Goal: Information Seeking & Learning: Learn about a topic

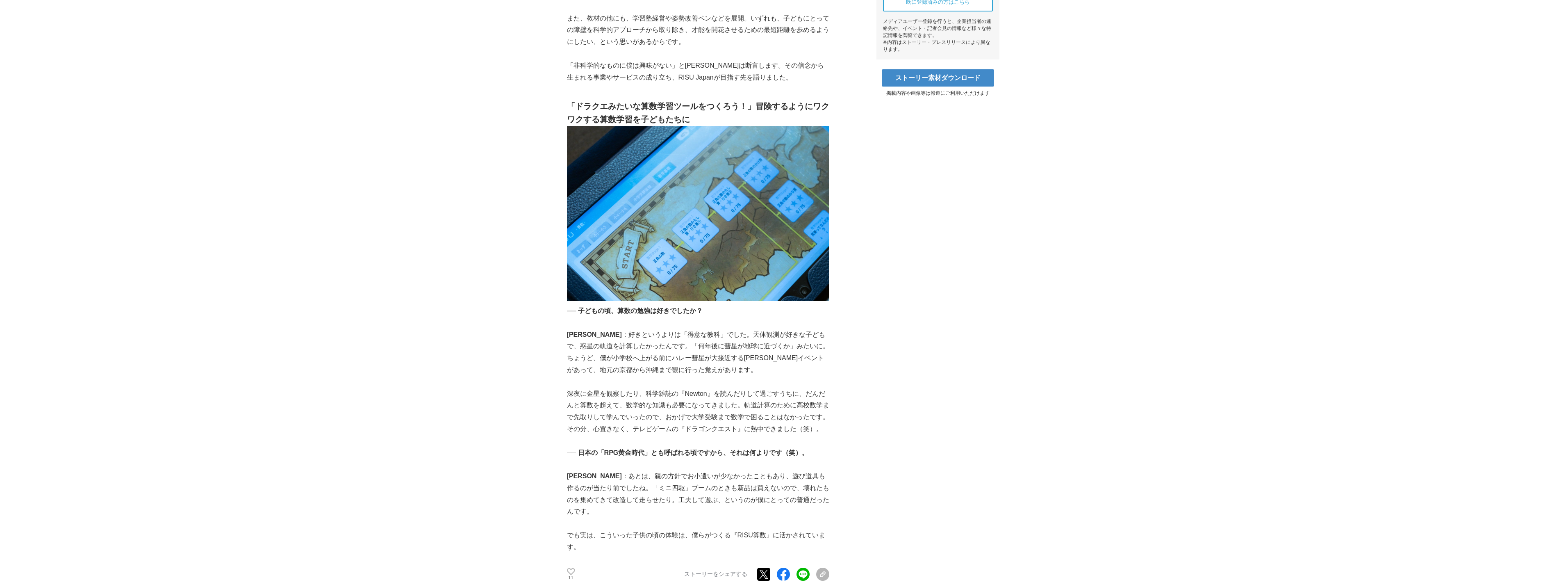
scroll to position [410, 0]
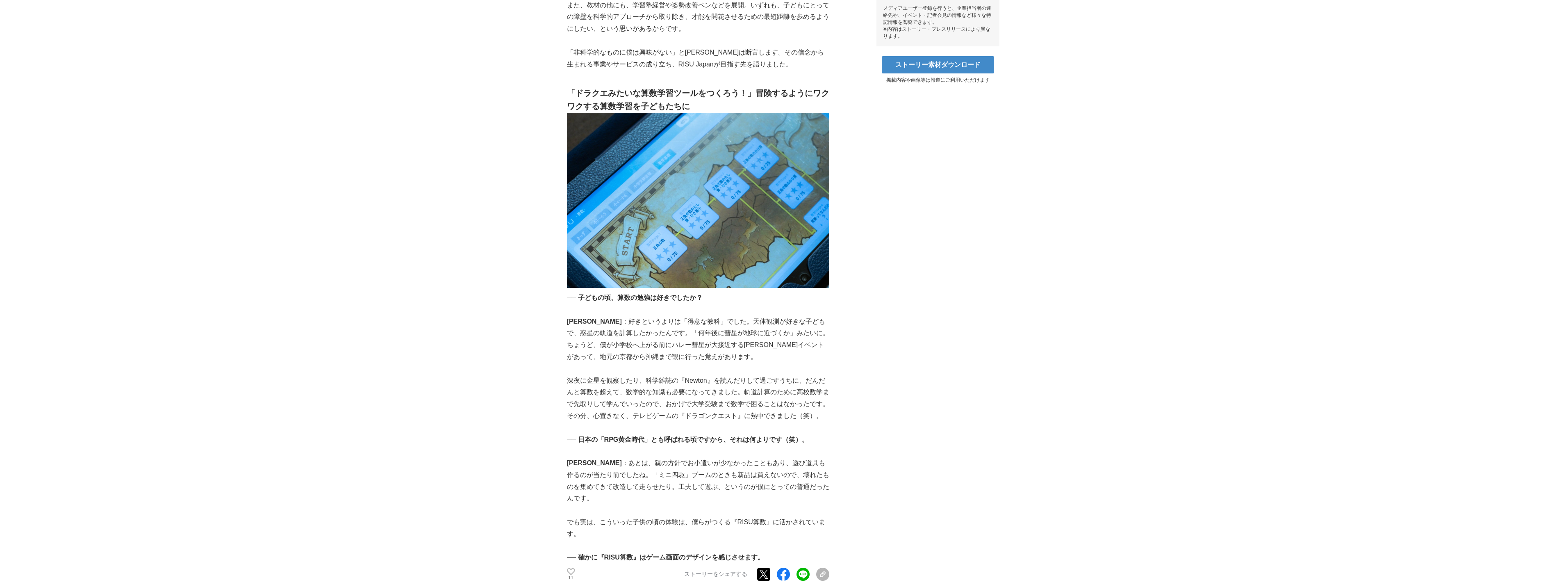
click at [583, 321] on p "[PERSON_NAME] ：好きというよりは「得意な教科」でした。天体観測が好きな子どもで、惑星の軌道を計算したかったんです。「何年後に彗星が地球に近づくか…" at bounding box center [698, 339] width 262 height 47
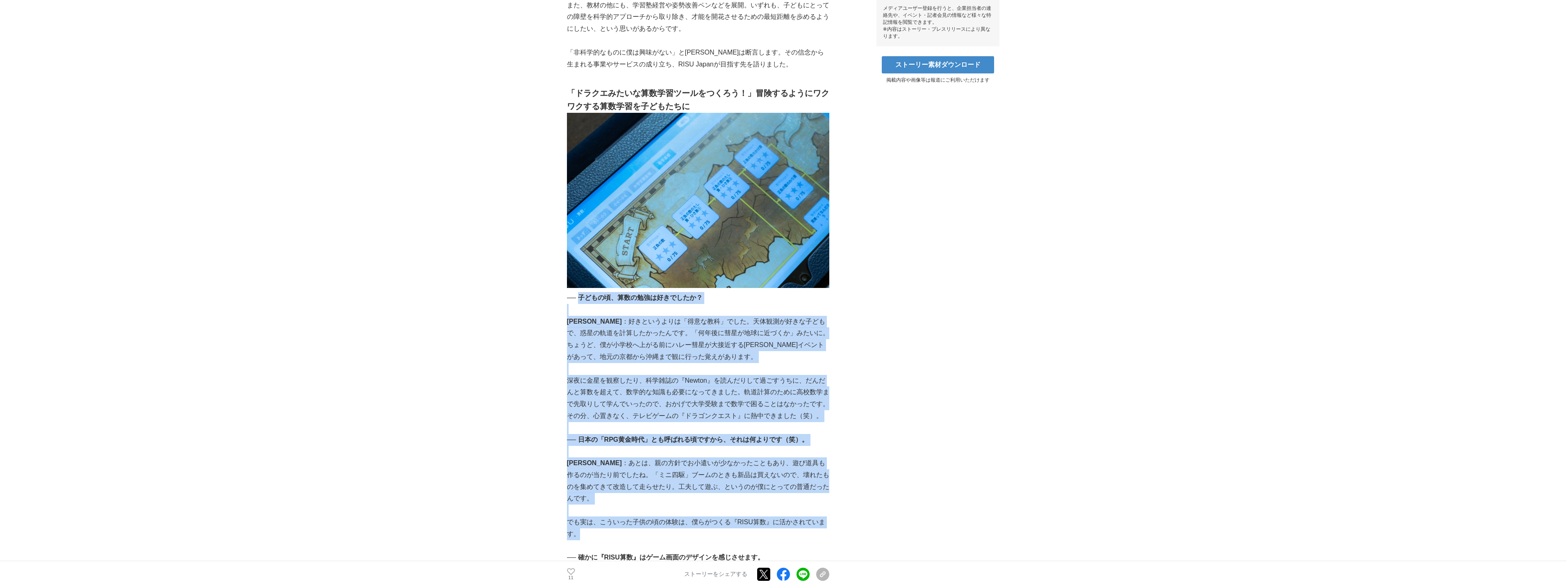
drag, startPoint x: 582, startPoint y: 297, endPoint x: 814, endPoint y: 523, distance: 323.9
copy div "子どもの頃、算数の勉強は好きでしたか？ 今木 ：好きというよりは「得意な教科」でした。天体観測が好きな子どもで、惑星の軌道を計算したかったんです。「何年後に彗…"
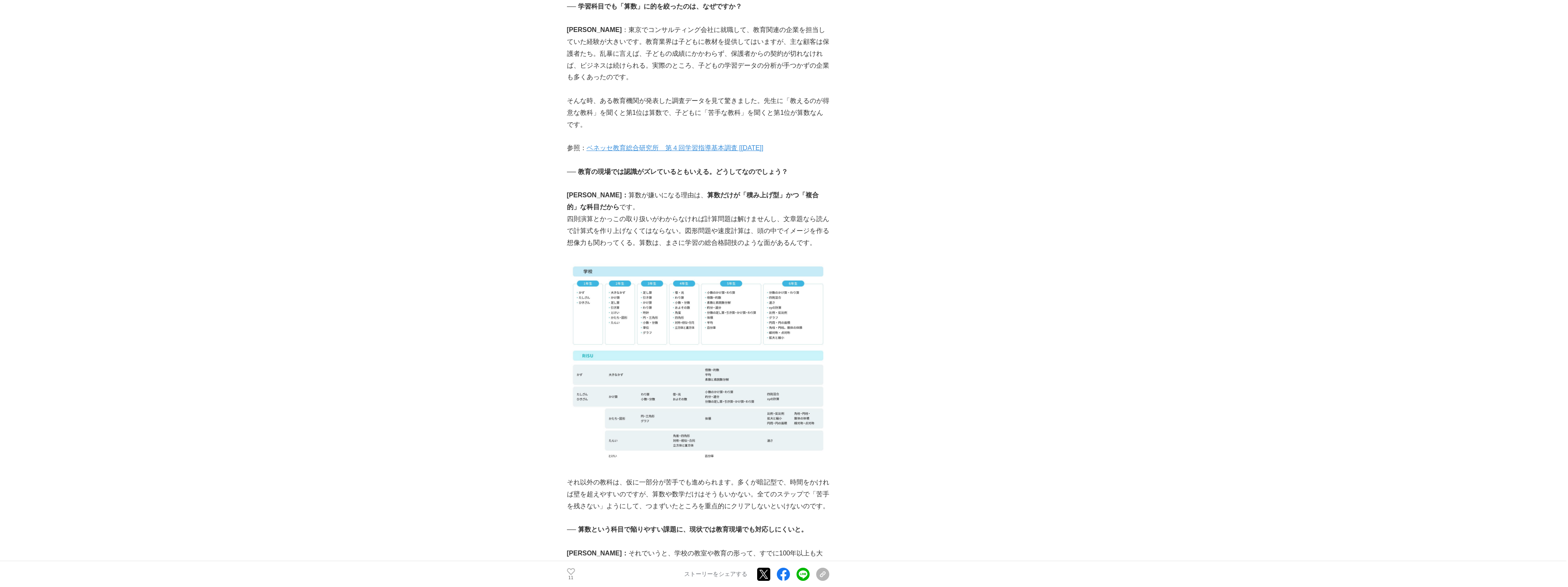
scroll to position [1674, 0]
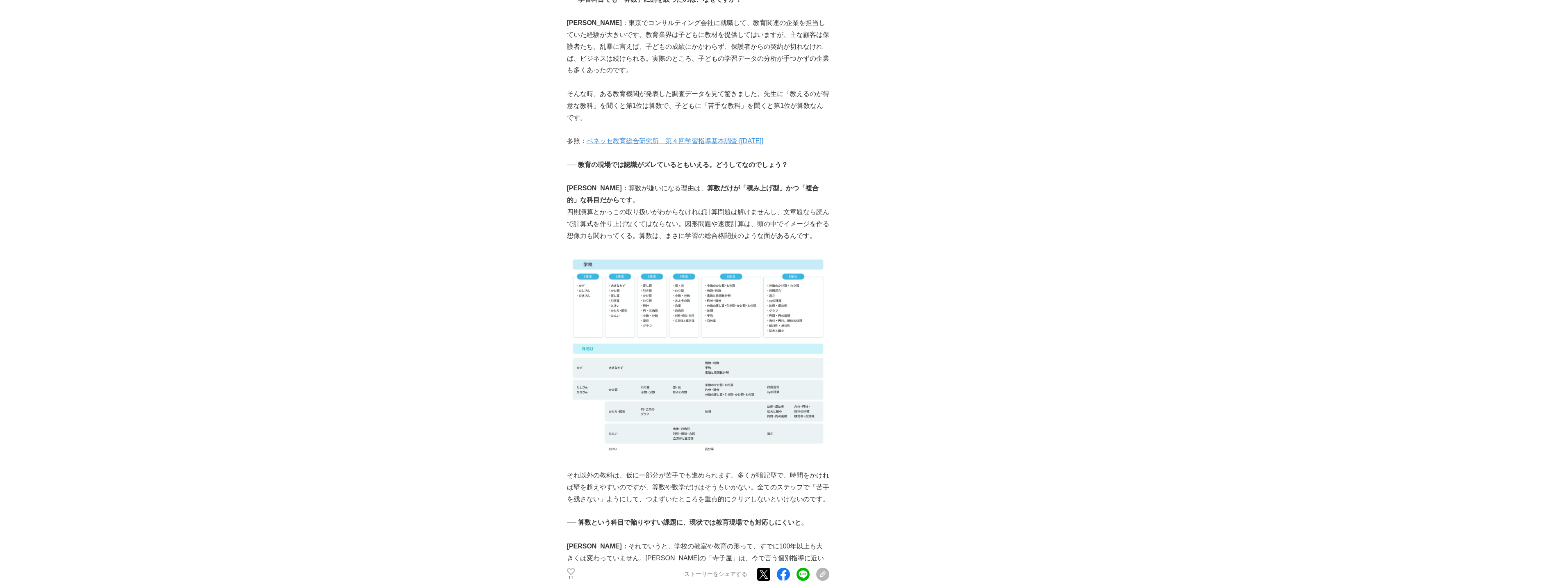
click at [588, 183] on p "今木： 算数が嫌いになる理由は、 算数だけが「積み上げ型」かつ「複合的」な科目だから です。" at bounding box center [698, 194] width 262 height 24
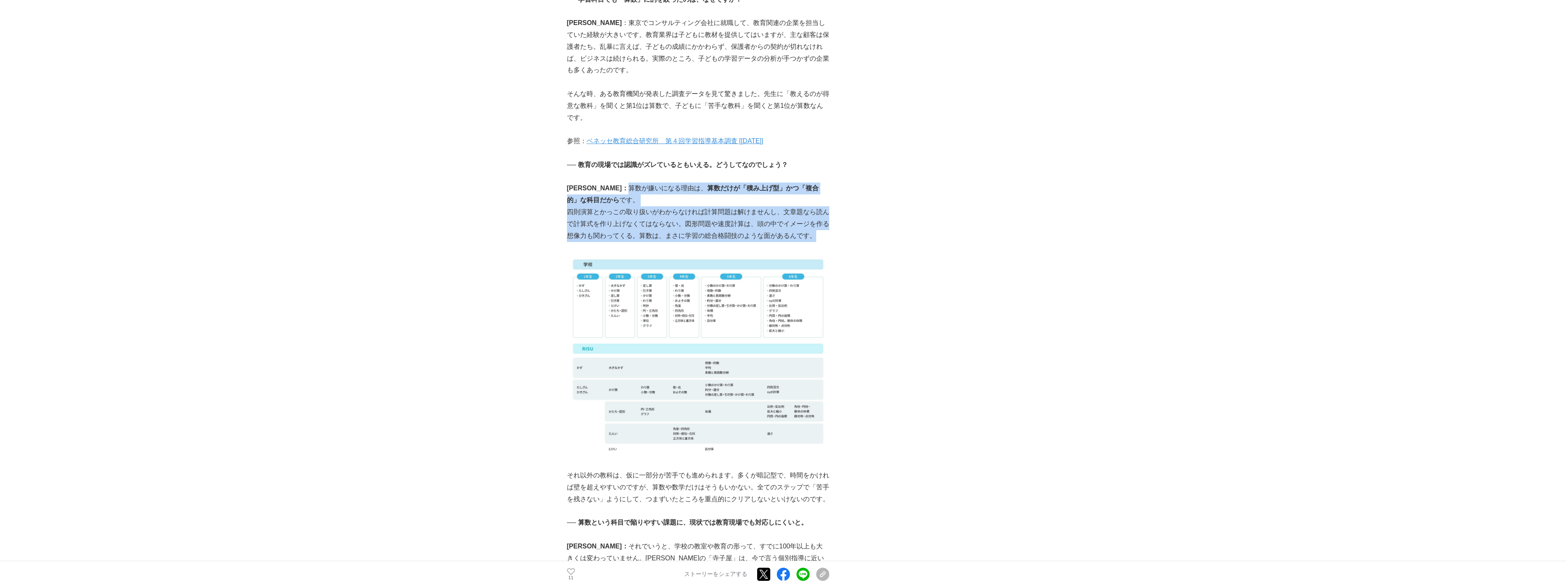
drag, startPoint x: 586, startPoint y: 165, endPoint x: 828, endPoint y: 208, distance: 245.8
click at [828, 208] on div "子どもの教育には時として、不毛で、無用な、回り道がたくさんある。もっとデータに基づいた正しい学習法で、最短ルートを辿ってほしい── 主に小学生を対象とした“算…" at bounding box center [698, 586] width 262 height 4256
drag, startPoint x: 792, startPoint y: 204, endPoint x: 464, endPoint y: 185, distance: 328.5
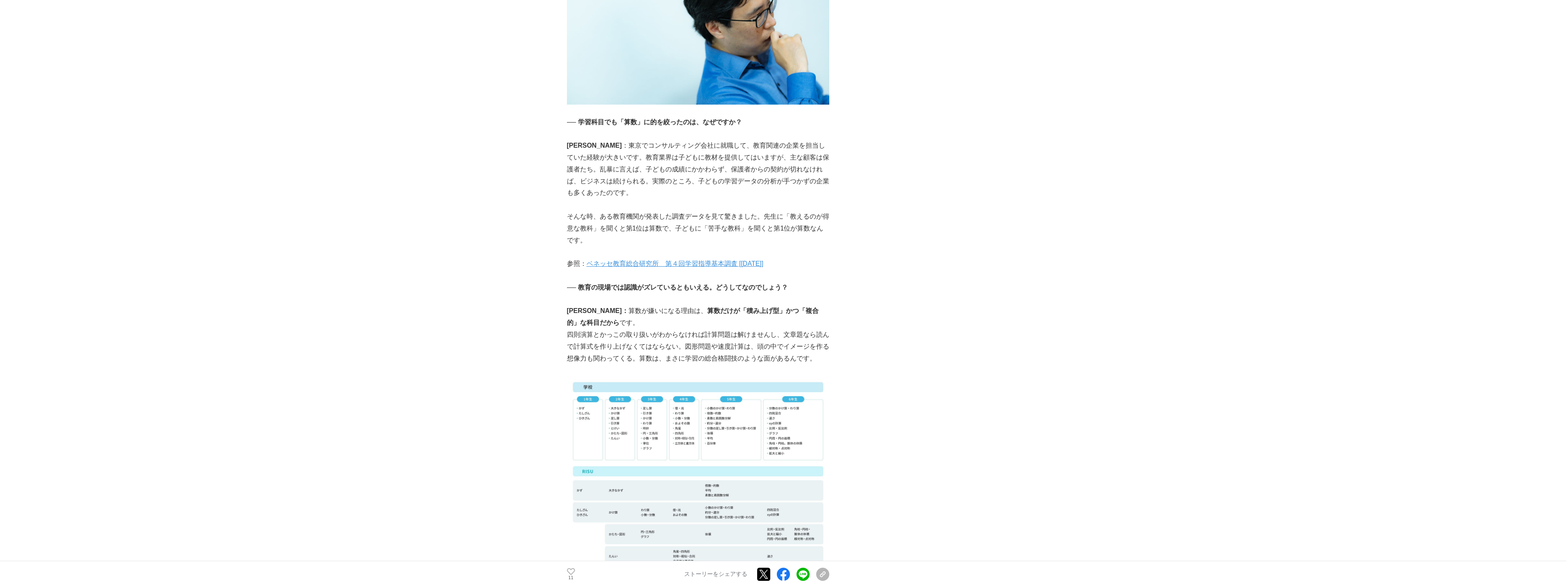
scroll to position [1538, 0]
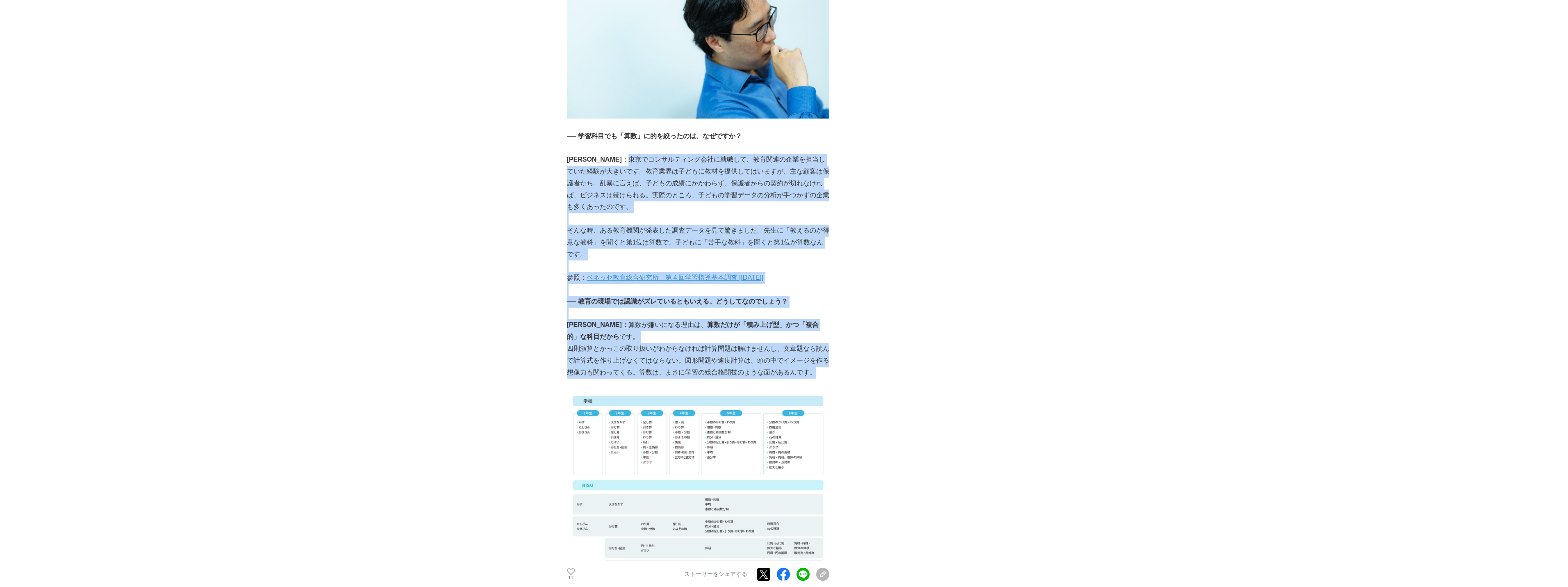
drag, startPoint x: 584, startPoint y: 137, endPoint x: 817, endPoint y: 348, distance: 314.3
copy div "東京でコンサルティング会社に就職して、教育関連の企業を担当していた経験が大きいです。教育業界は子どもに教材を提供してはいますが、主な顧客は保護者たち。乱暴に言…"
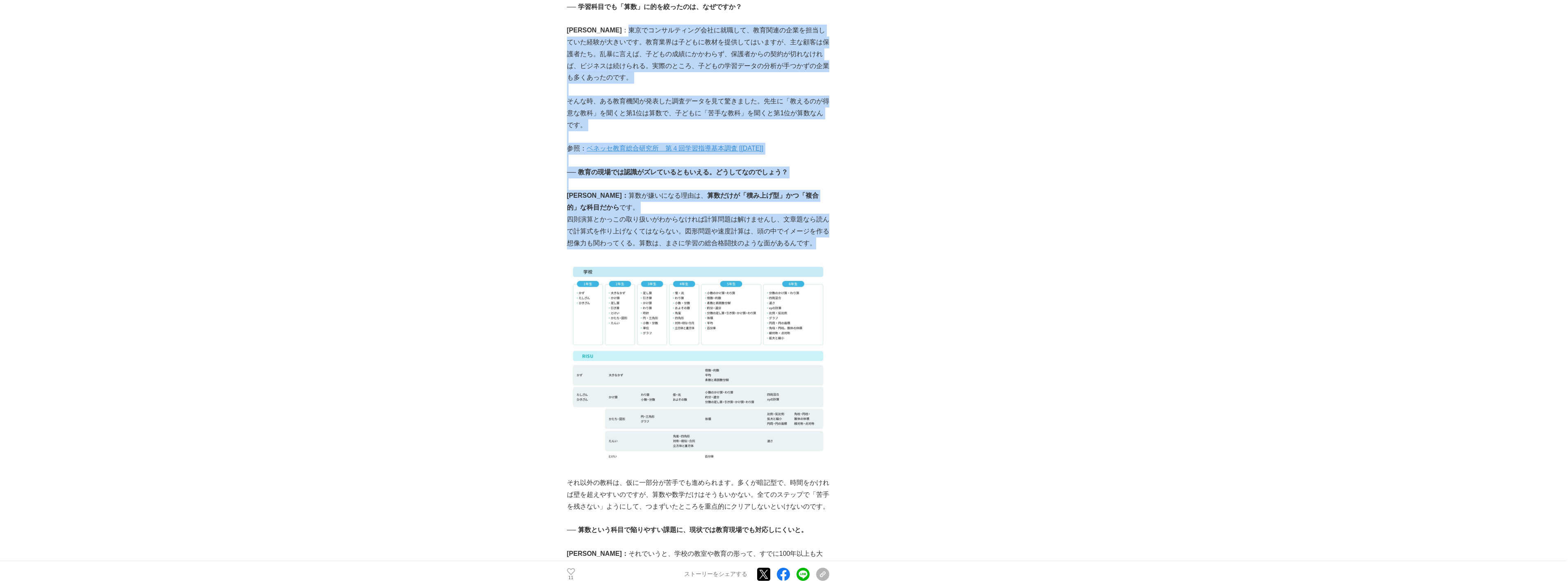
scroll to position [1674, 0]
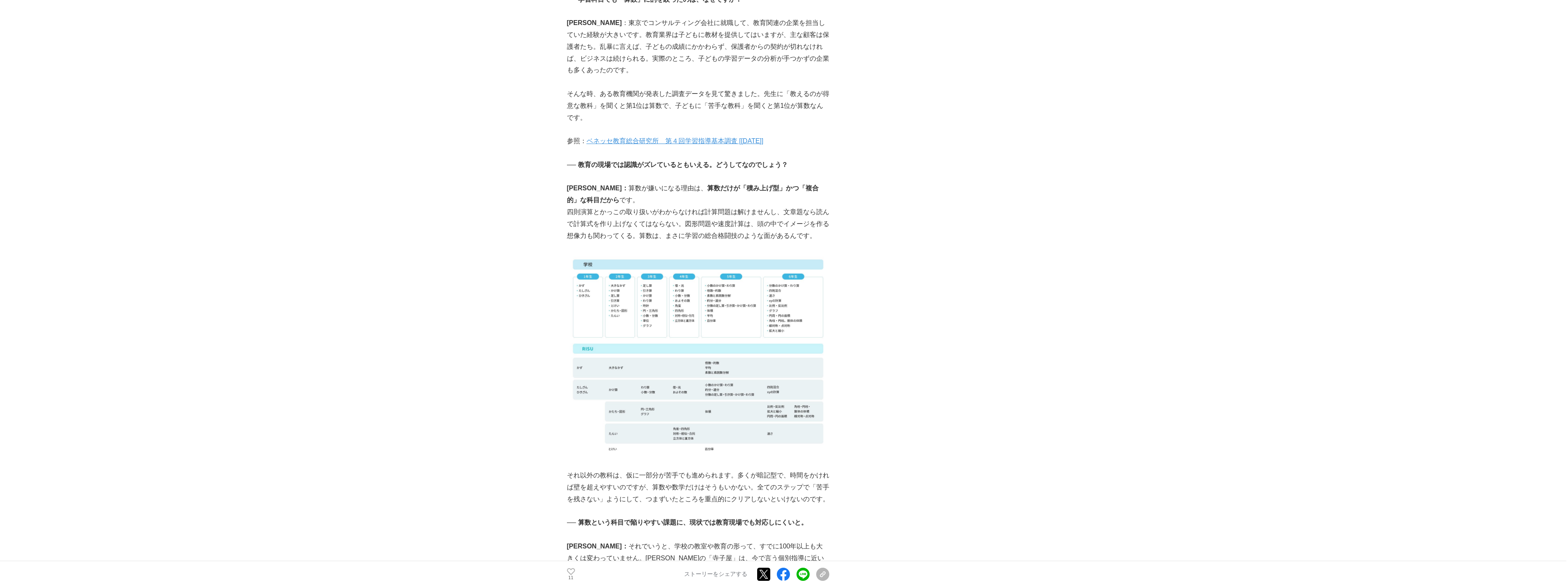
drag, startPoint x: 645, startPoint y: 273, endPoint x: 539, endPoint y: 325, distance: 118.1
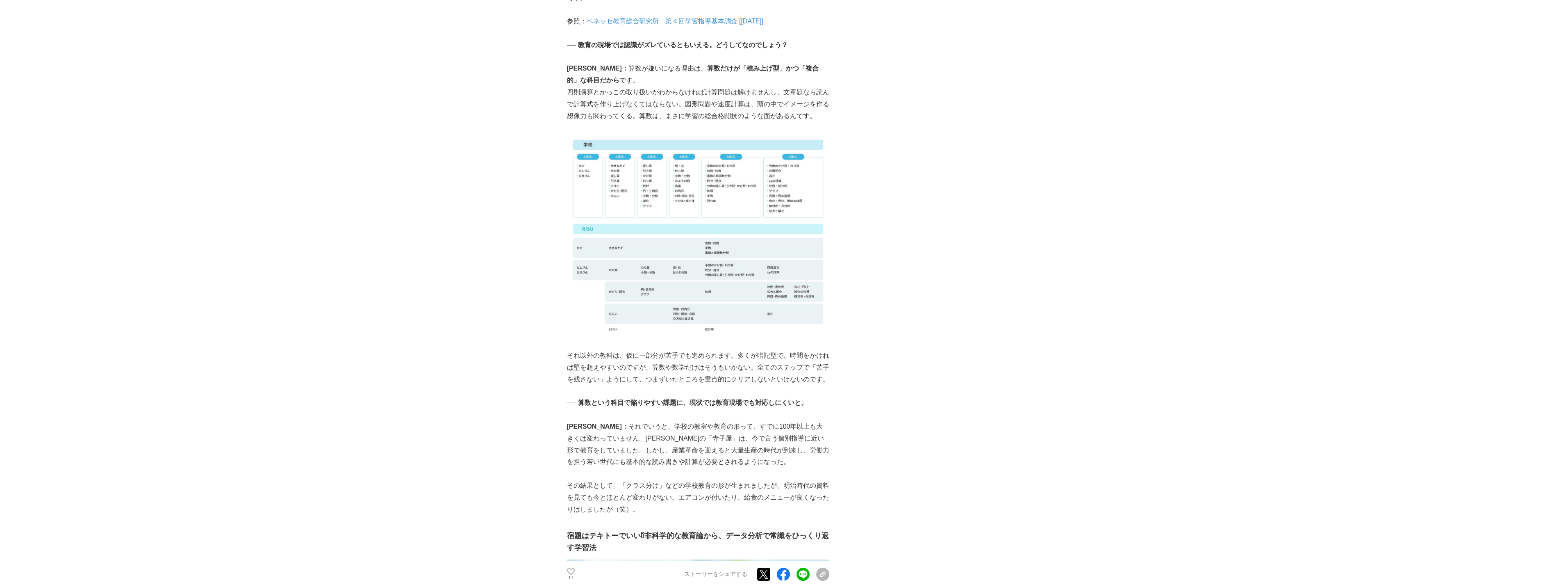
scroll to position [1811, 0]
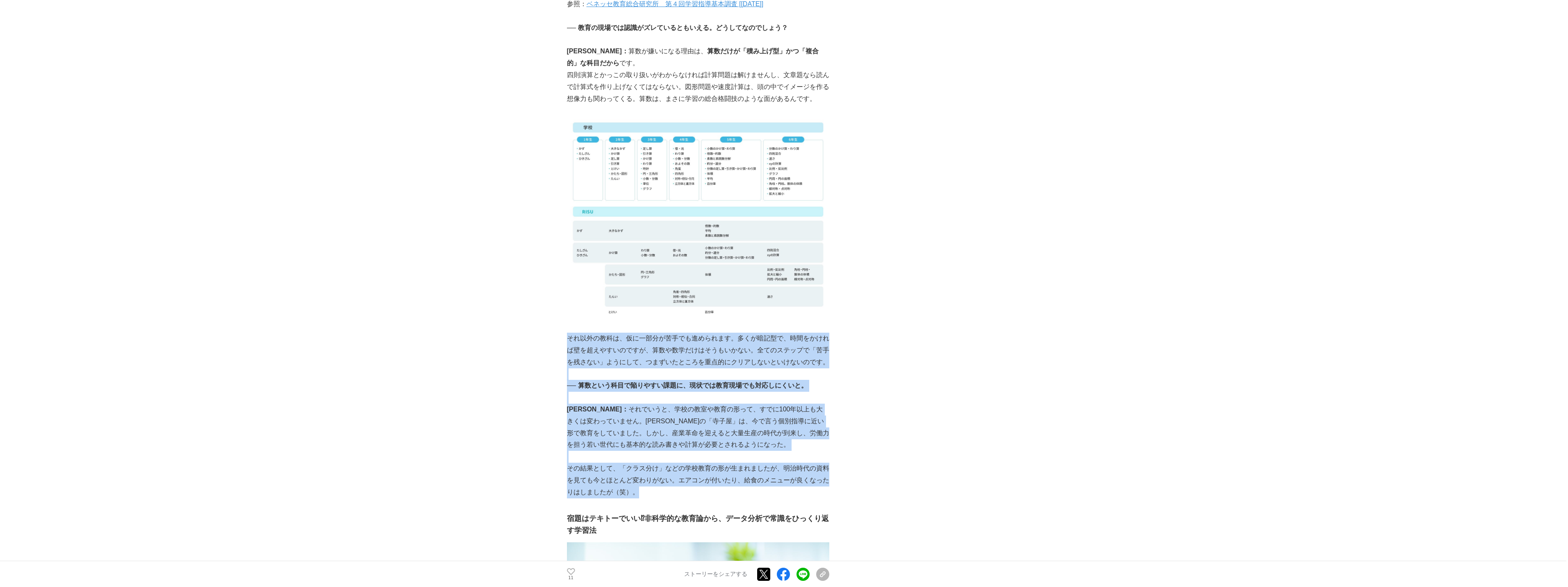
drag, startPoint x: 567, startPoint y: 315, endPoint x: 777, endPoint y: 470, distance: 261.0
click at [777, 470] on div "子どもの教育には時として、不毛で、無用な、回り道がたくさんある。もっとデータに基づいた正しい学習法で、最短ルートを辿ってほしい── 主に小学生を対象とした“算…" at bounding box center [698, 449] width 262 height 4256
copy div "それ以外の教科は、仮に一部分が苦手でも進められます。多くが暗記型で、時間をかければ壁を超えやすいのですが、算数や数学だけはそうもいかない。全てのステップで「苦…"
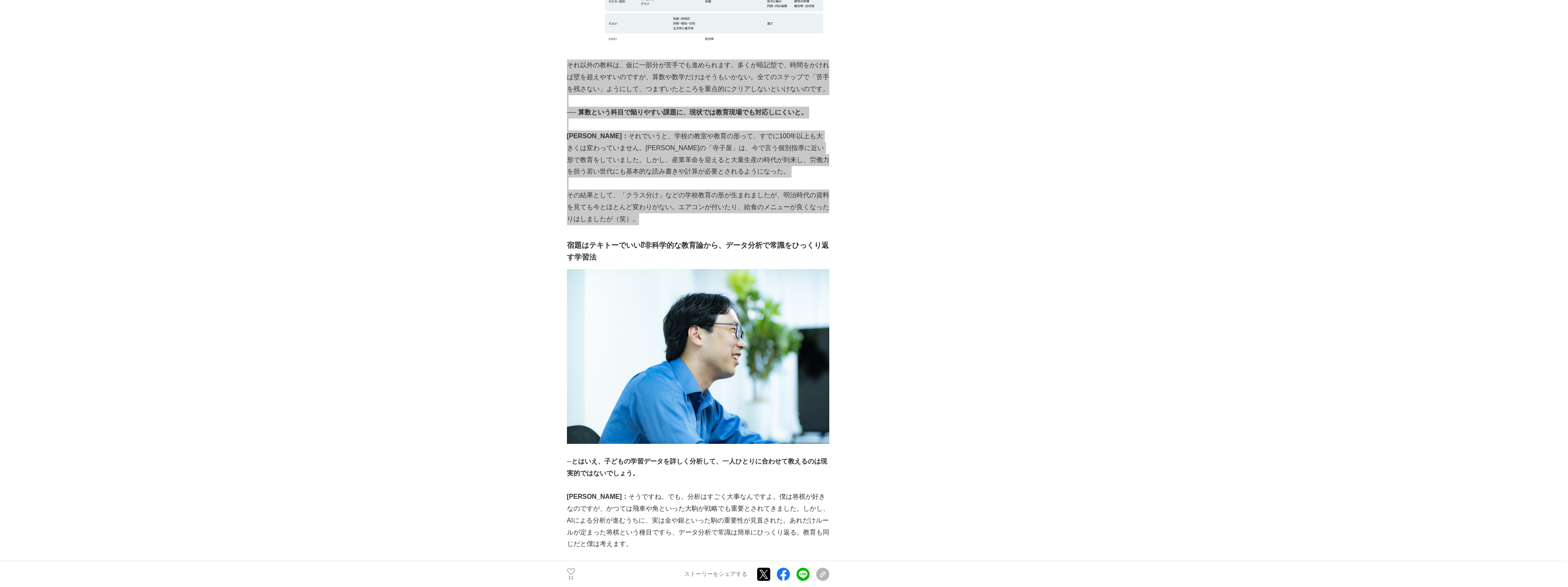
scroll to position [2221, 0]
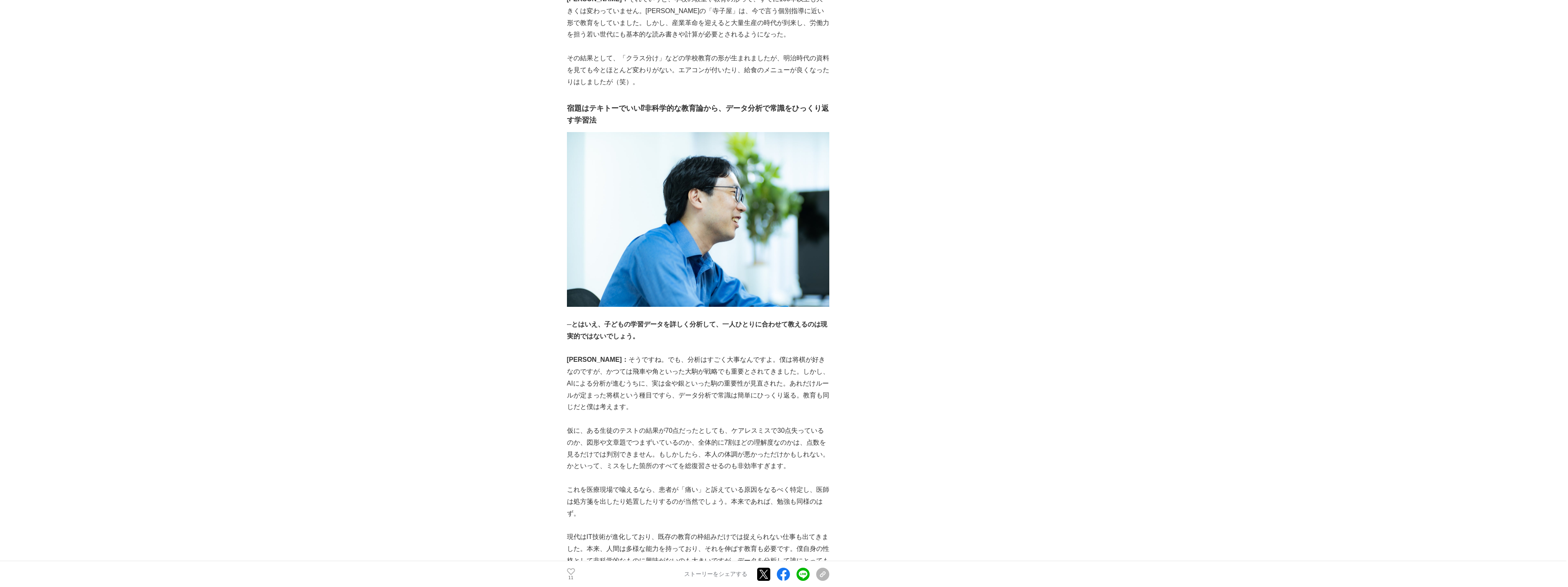
click at [570, 104] on strong "宿題はテキトーでいい⁉非科学的な教育論から、データ分析で常識をひっくり返す学習法" at bounding box center [698, 114] width 262 height 20
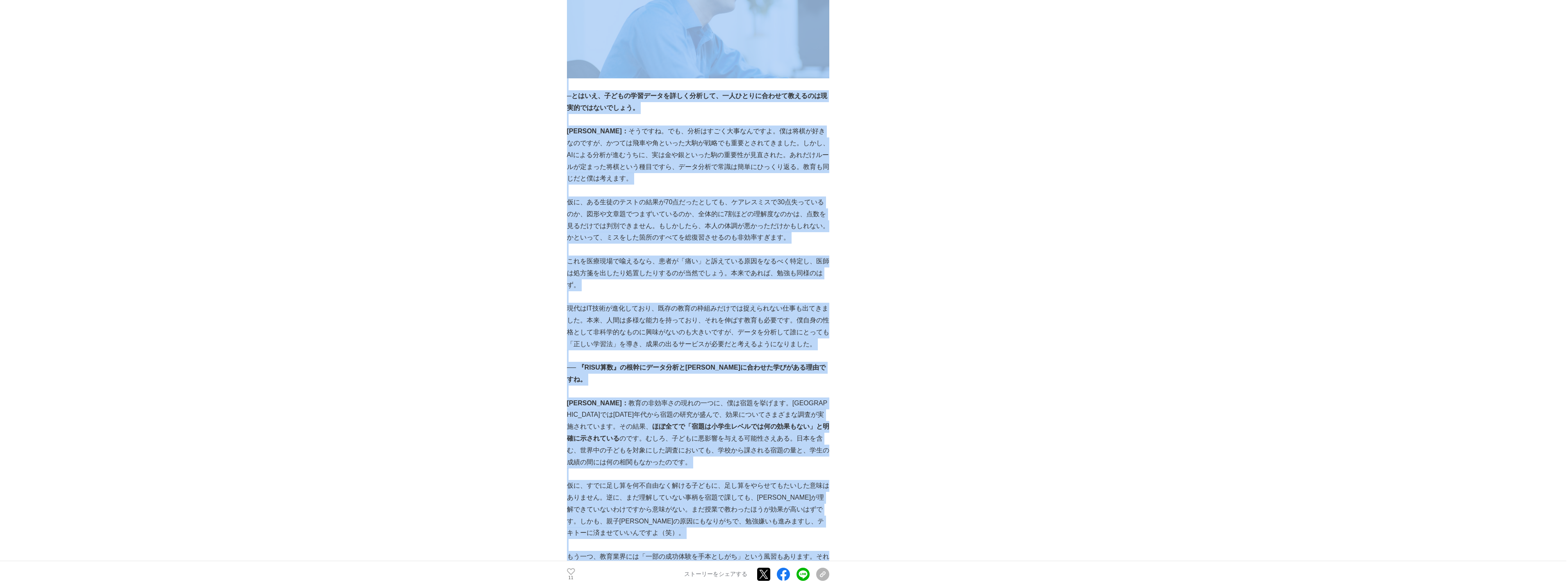
scroll to position [2494, 0]
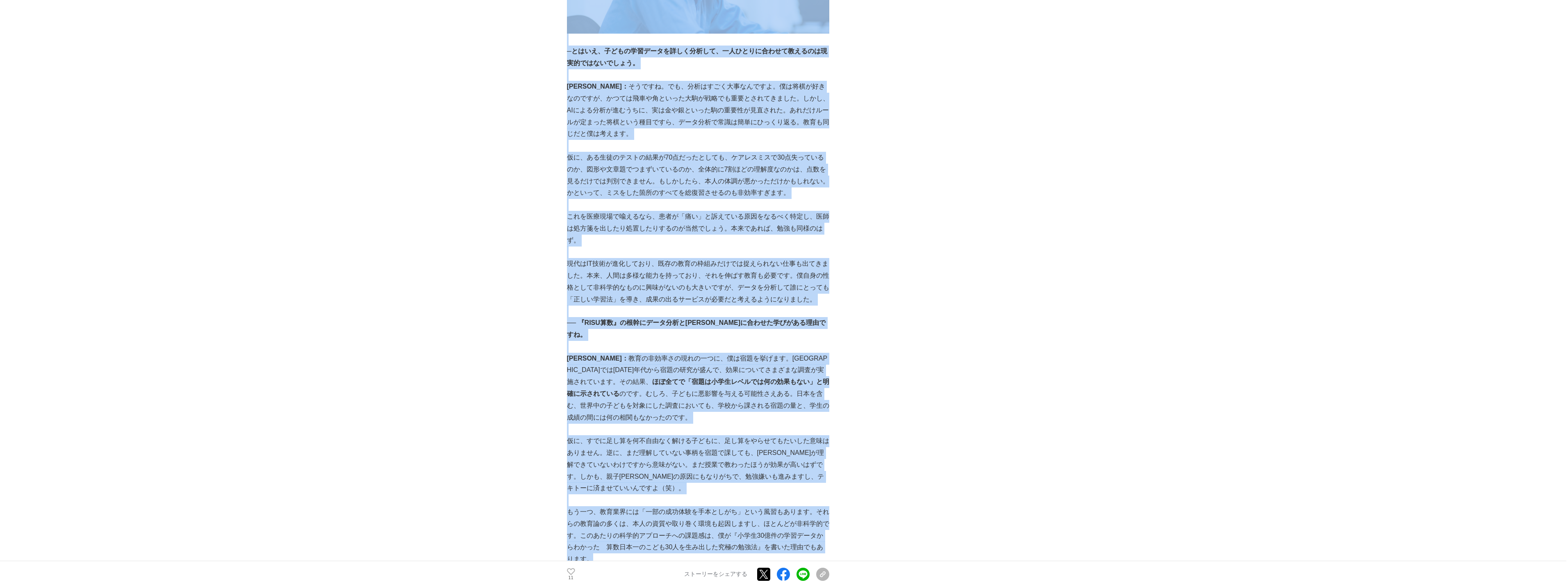
drag, startPoint x: 567, startPoint y: 82, endPoint x: 791, endPoint y: 519, distance: 491.1
copy div "宿題はテキトーでいい⁉非科学的な教育論から、データ分析で常識をひっくり返す学習法 ─とはいえ、子どもの学習データを詳しく分析して、一人ひとりに合わせて教えるの…"
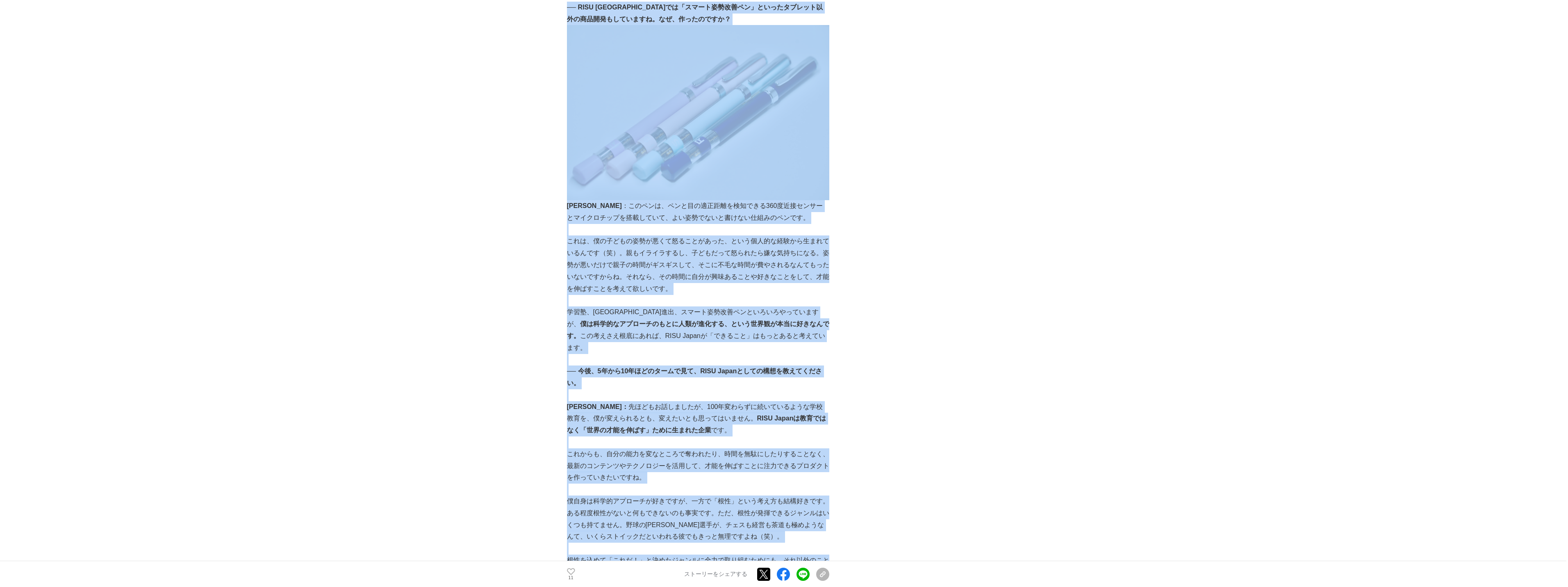
scroll to position [3588, 0]
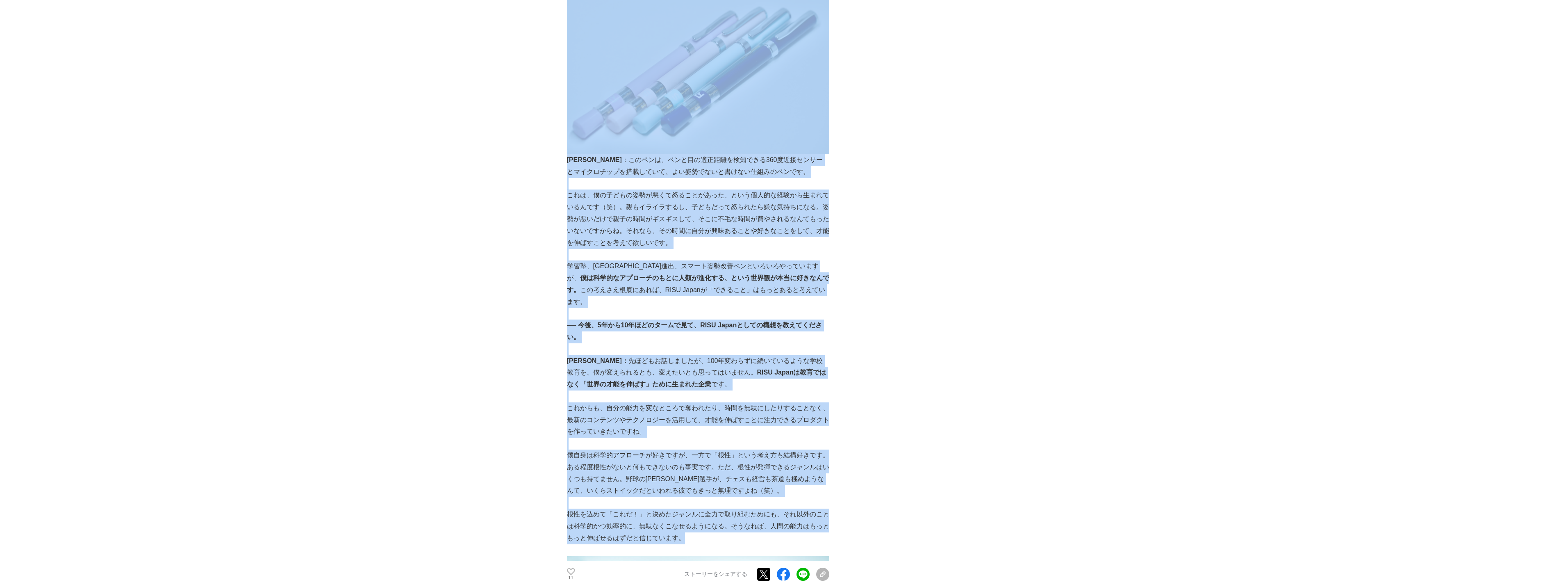
drag, startPoint x: 567, startPoint y: 52, endPoint x: 701, endPoint y: 480, distance: 448.5
copy div "── RISU Japanでは「スマート姿勢改善ペン」といったタブレット以外の商品開発もしていますね。なぜ、作ったのですか？ 今木 ：このペンは、ペンと目の適…"
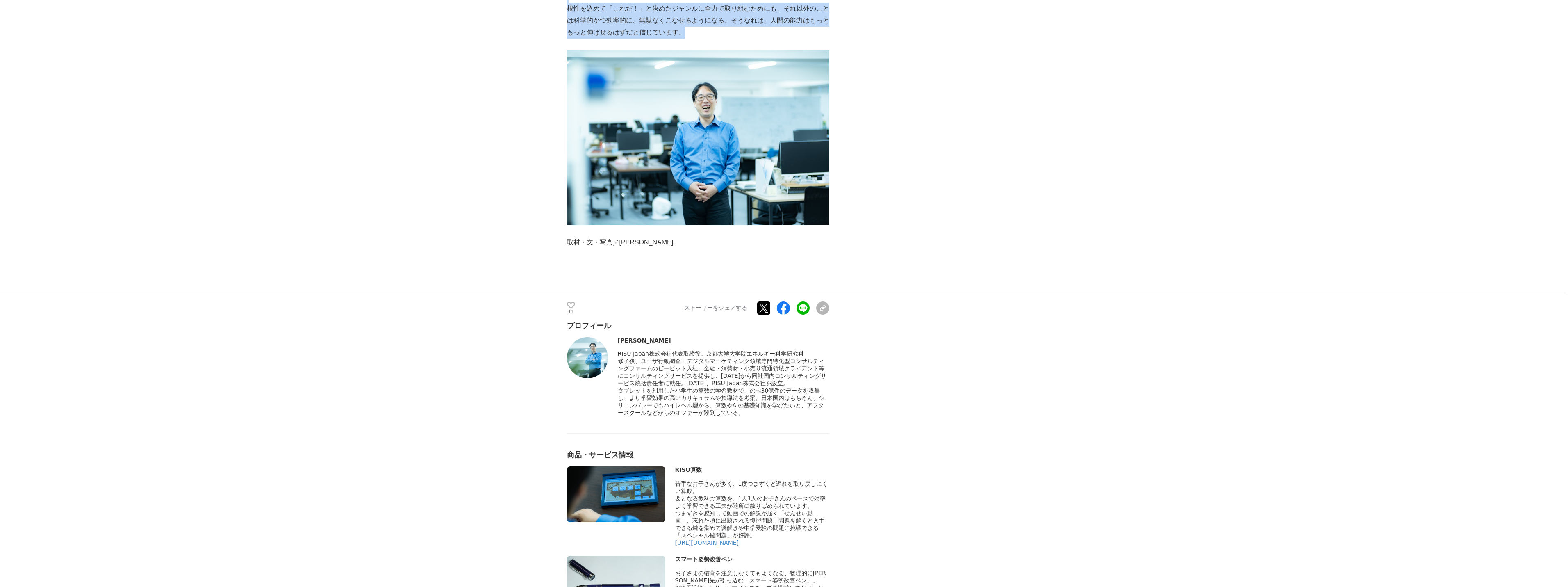
scroll to position [4135, 0]
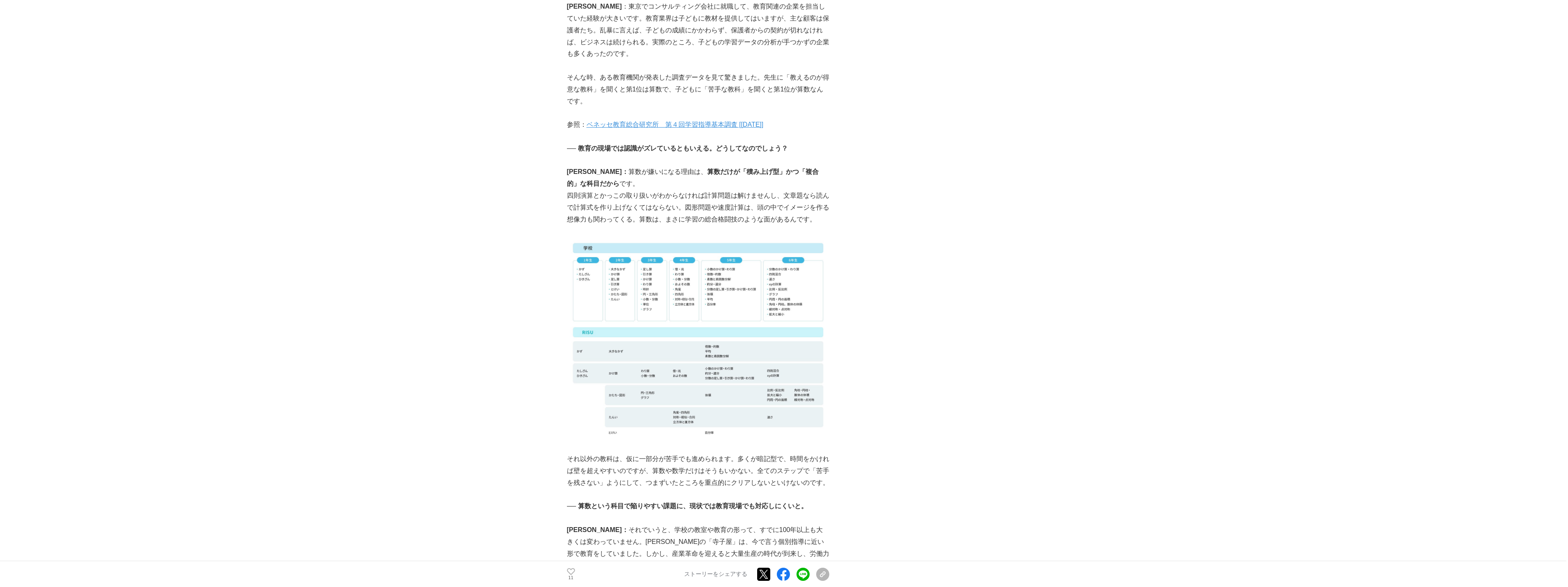
scroll to position [1674, 0]
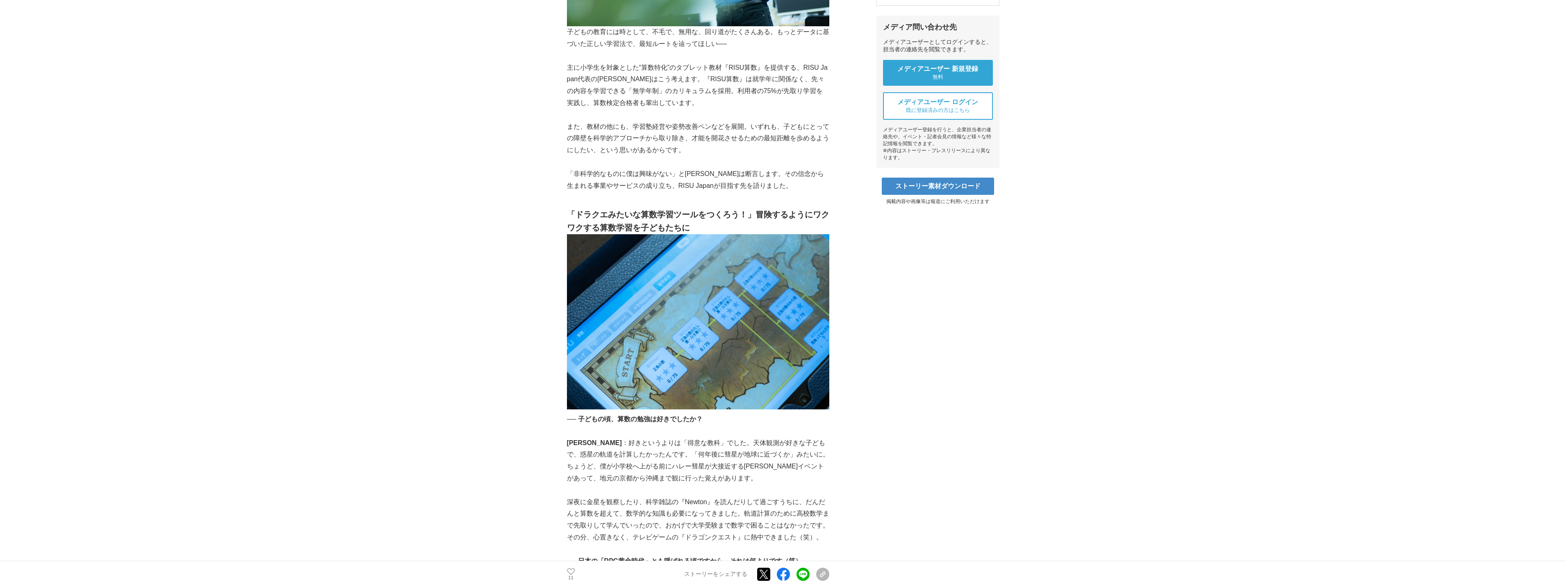
scroll to position [410, 0]
